Goal: Task Accomplishment & Management: Manage account settings

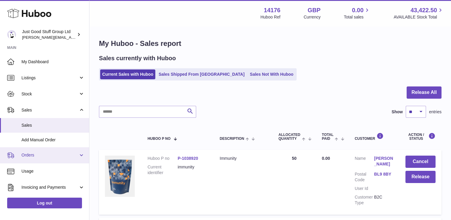
click at [58, 154] on span "Orders" at bounding box center [49, 155] width 57 height 6
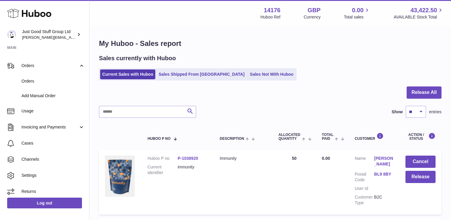
scroll to position [93, 0]
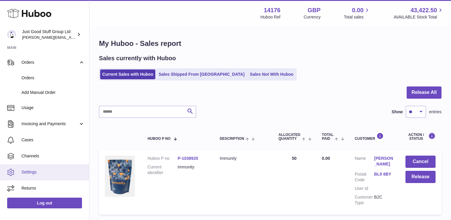
click at [38, 168] on link "Settings" at bounding box center [44, 172] width 89 height 16
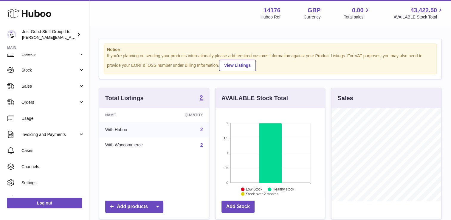
scroll to position [35, 0]
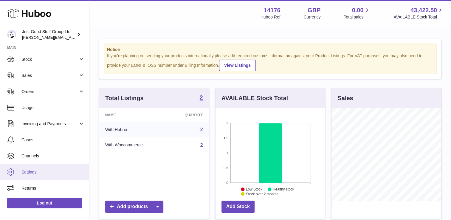
click at [27, 171] on span "Settings" at bounding box center [52, 172] width 63 height 6
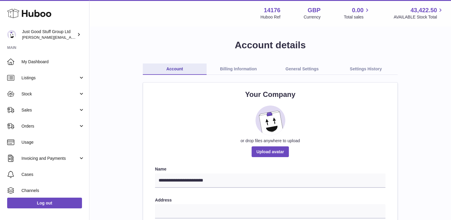
click at [295, 70] on link "General Settings" at bounding box center [302, 68] width 64 height 11
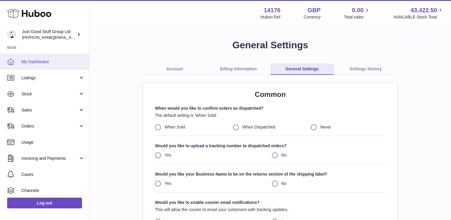
click at [35, 61] on span "My Dashboard" at bounding box center [52, 62] width 63 height 6
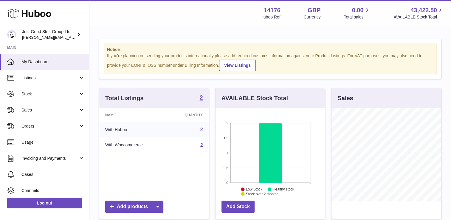
scroll to position [93, 110]
